Goal: Transaction & Acquisition: Purchase product/service

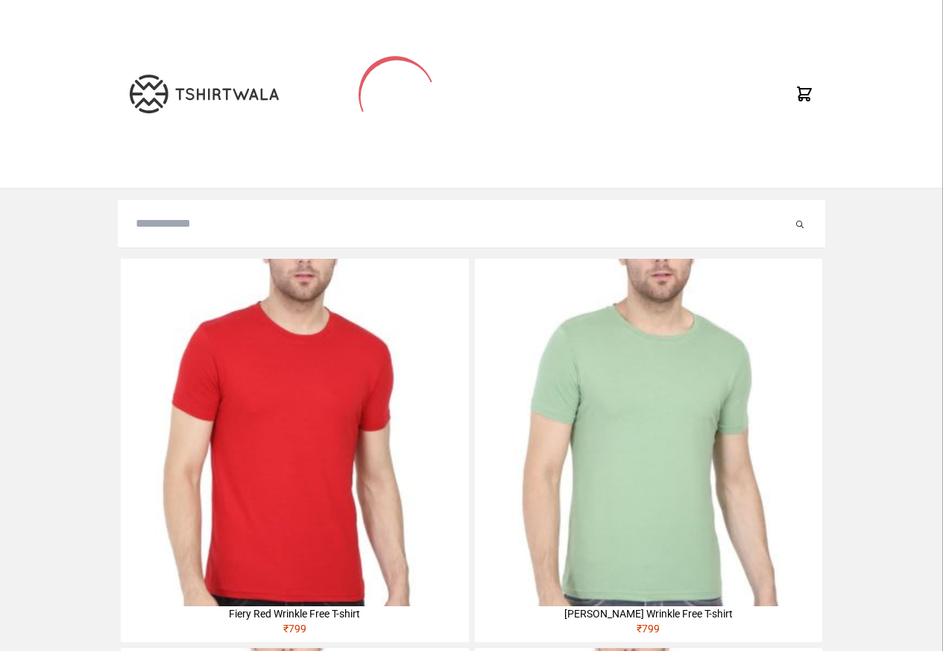
type input "**********"
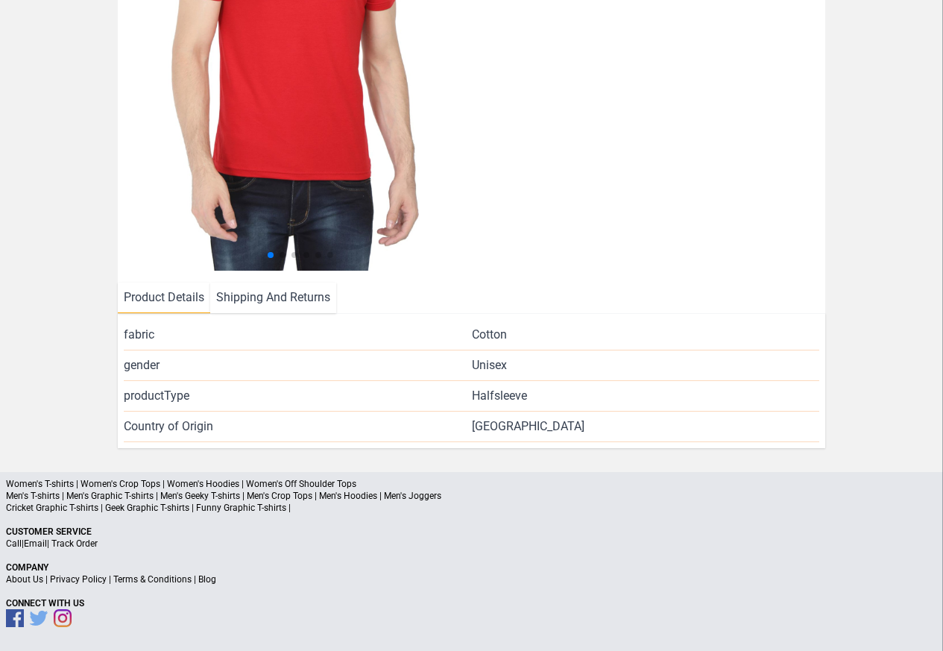
scroll to position [321, 0]
